Goal: Task Accomplishment & Management: Manage account settings

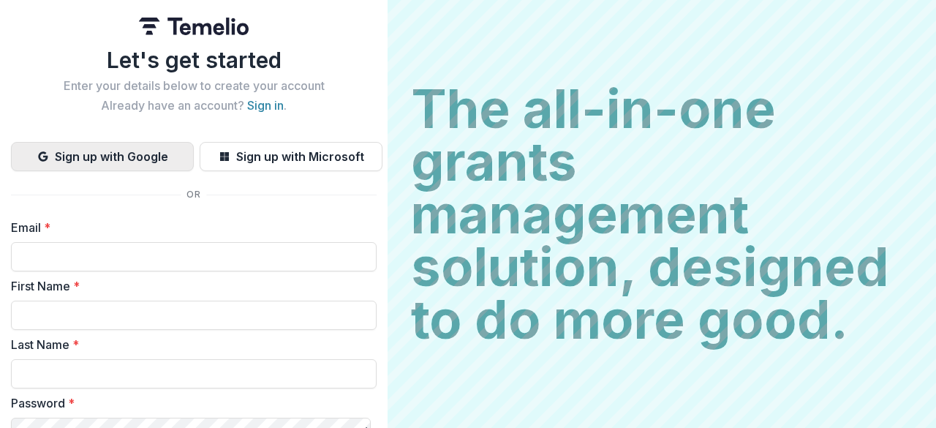
click at [114, 159] on button "Sign up with Google" at bounding box center [102, 156] width 183 height 29
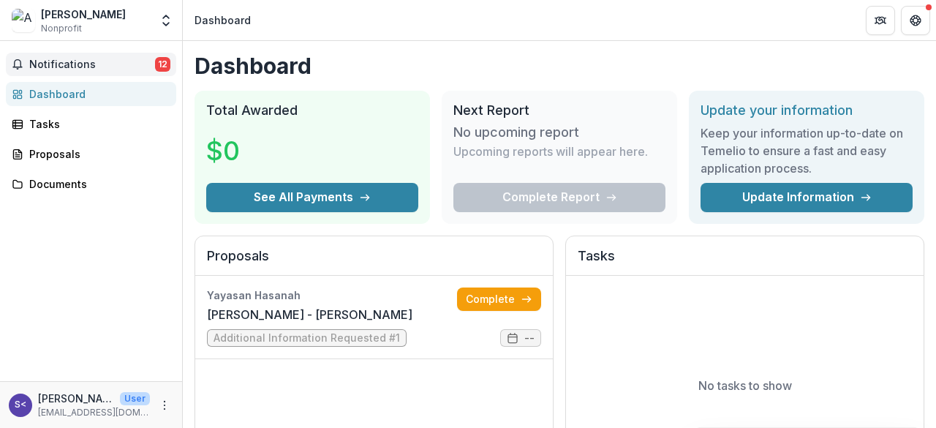
click at [74, 64] on span "Notifications" at bounding box center [92, 64] width 126 height 12
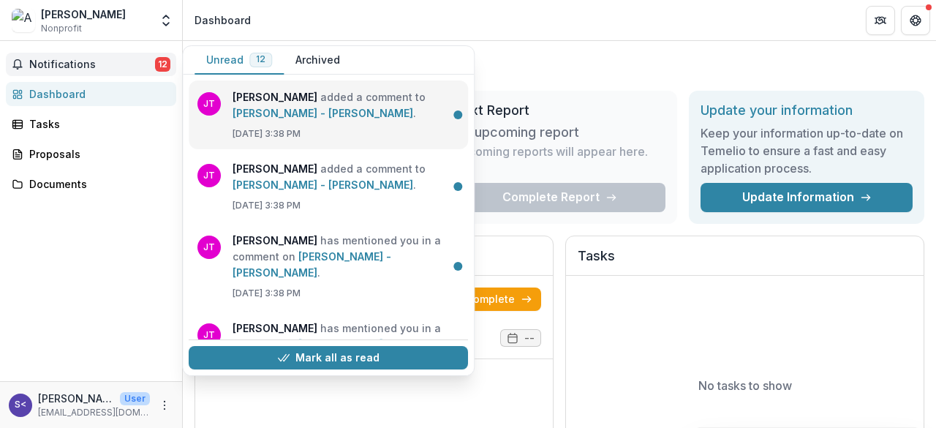
click at [316, 113] on link "[PERSON_NAME] - [PERSON_NAME]" at bounding box center [323, 113] width 181 height 12
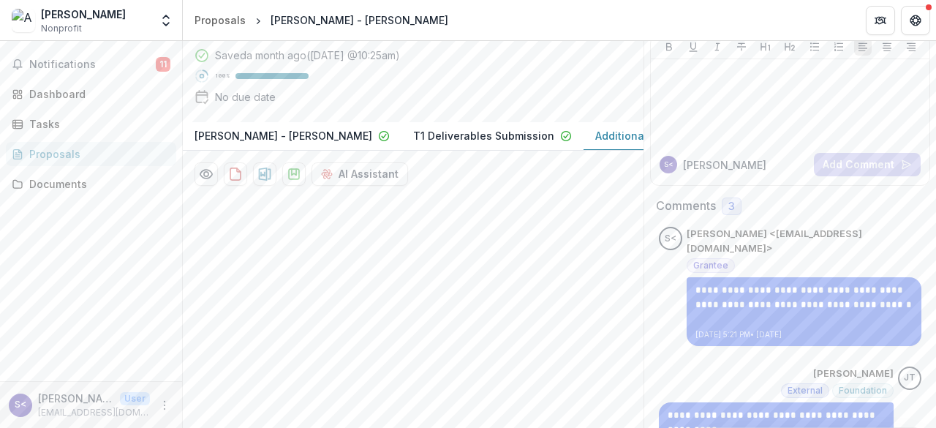
scroll to position [0, 133]
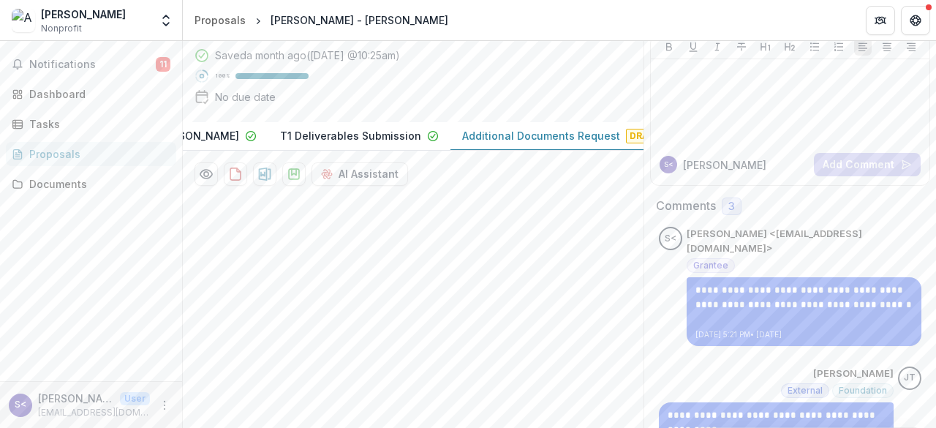
click at [551, 143] on p "Additional Documents Request" at bounding box center [541, 135] width 158 height 15
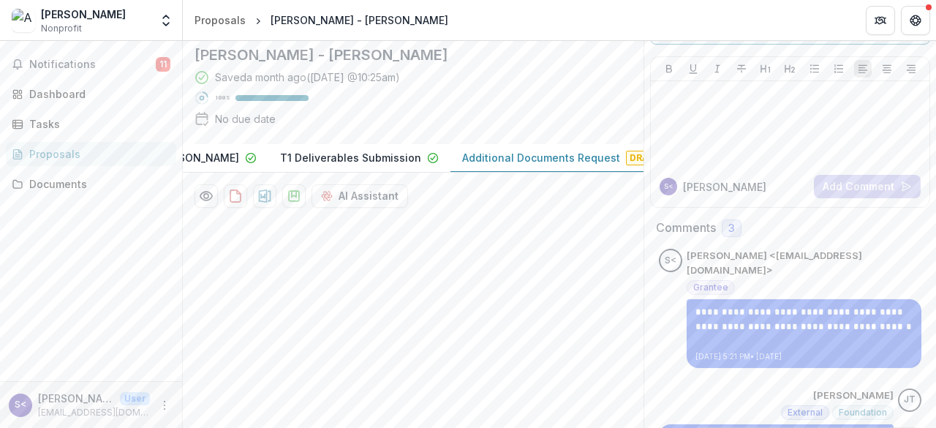
scroll to position [26, 0]
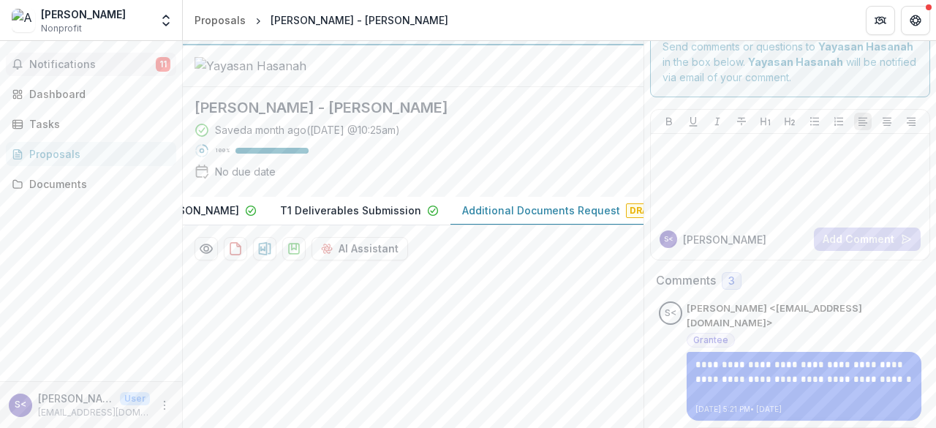
click at [40, 62] on span "Notifications" at bounding box center [92, 64] width 126 height 12
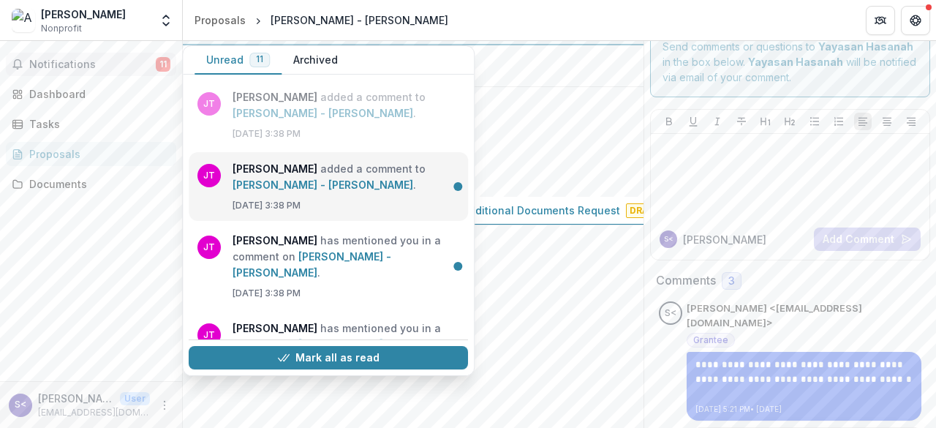
click at [271, 178] on link "[PERSON_NAME] - [PERSON_NAME]" at bounding box center [323, 184] width 181 height 12
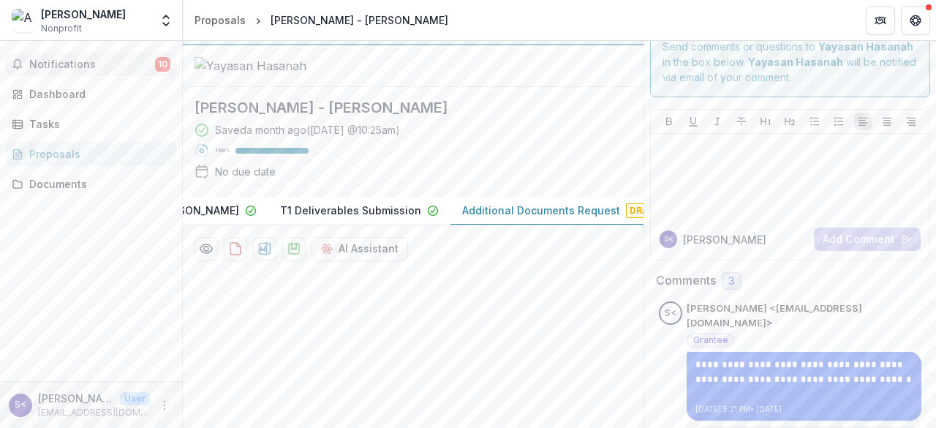
click at [58, 67] on span "Notifications" at bounding box center [92, 64] width 126 height 12
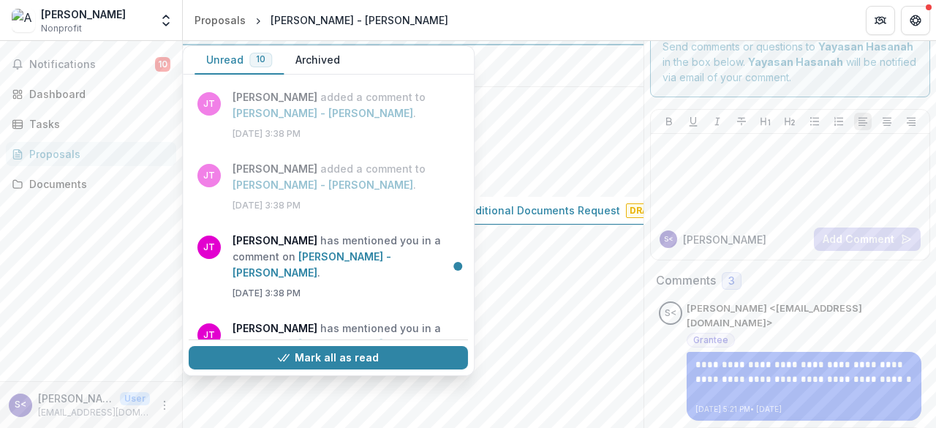
click at [64, 14] on div "[PERSON_NAME]" at bounding box center [83, 14] width 85 height 15
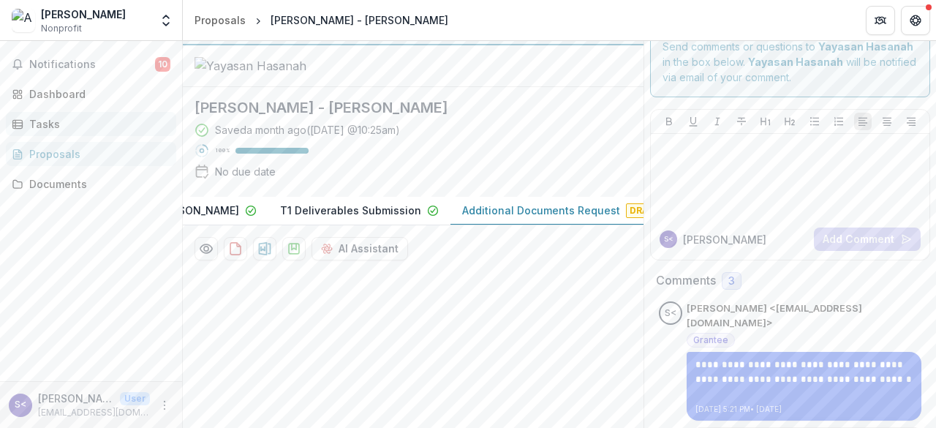
click at [50, 125] on div "Tasks" at bounding box center [96, 123] width 135 height 15
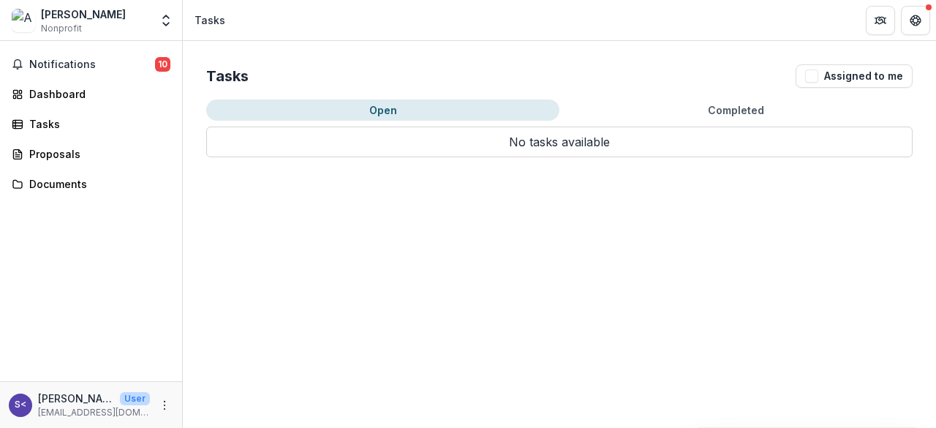
click at [341, 109] on button "Open" at bounding box center [382, 109] width 353 height 21
click at [104, 151] on div "Proposals" at bounding box center [96, 153] width 135 height 15
